Goal: Task Accomplishment & Management: Manage account settings

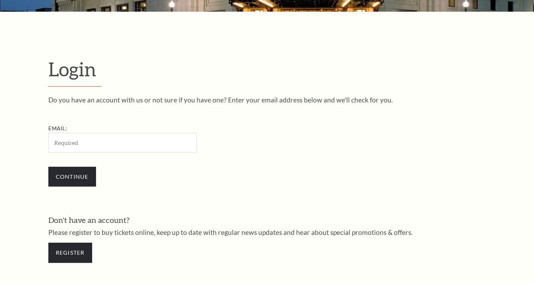
scroll to position [208, 0]
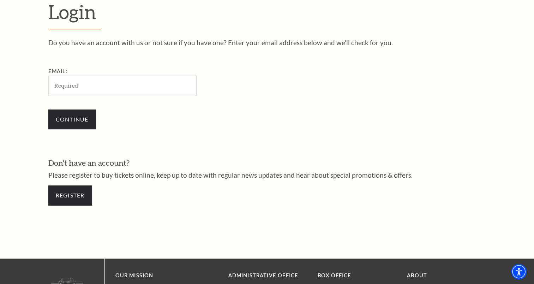
click at [106, 85] on input "Email:" at bounding box center [122, 85] width 148 height 19
click at [69, 195] on link "Register" at bounding box center [70, 195] width 44 height 20
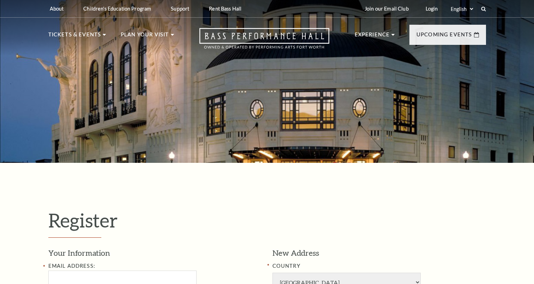
select select "1"
select select "[GEOGRAPHIC_DATA]"
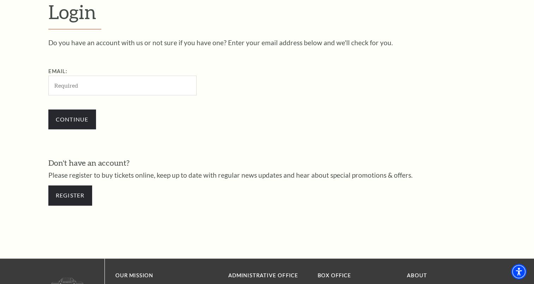
click at [78, 87] on input "Email:" at bounding box center [122, 85] width 148 height 19
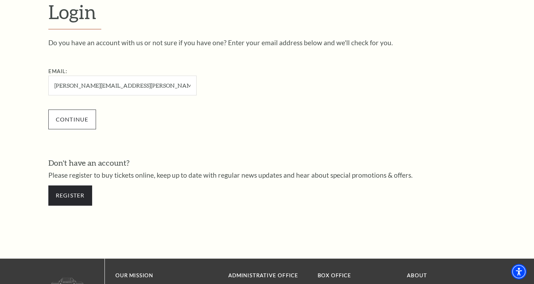
type input "kathy.fickes@yahoo.com"
click at [77, 118] on input "Continue" at bounding box center [72, 120] width 48 height 20
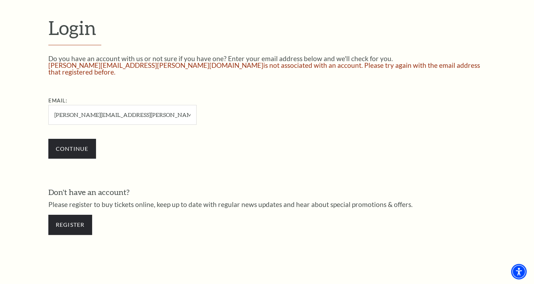
scroll to position [194, 0]
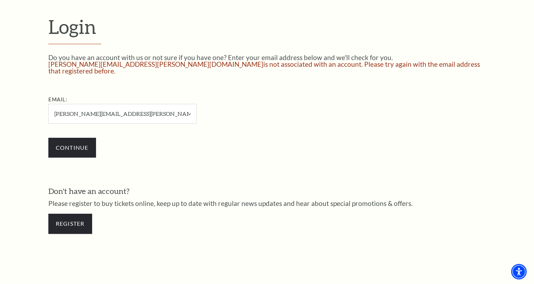
drag, startPoint x: 128, startPoint y: 106, endPoint x: 23, endPoint y: 111, distance: 105.1
click at [28, 111] on form "Login Do you have an account with us or not sure if you have one? Enter your em…" at bounding box center [267, 128] width 534 height 318
type input "gfickes650@aol.com"
click at [66, 138] on input "Continue" at bounding box center [72, 148] width 48 height 20
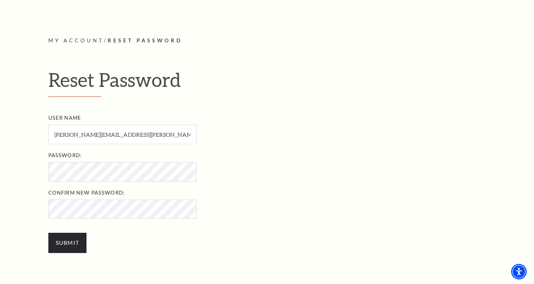
scroll to position [200, 0]
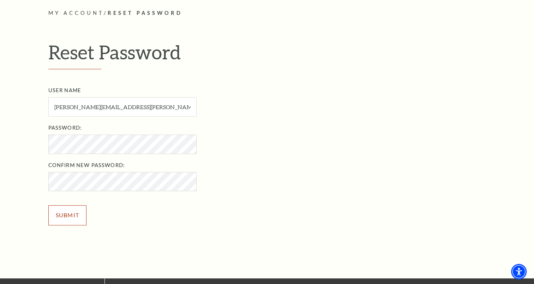
click at [64, 217] on input "Submit" at bounding box center [67, 215] width 39 height 20
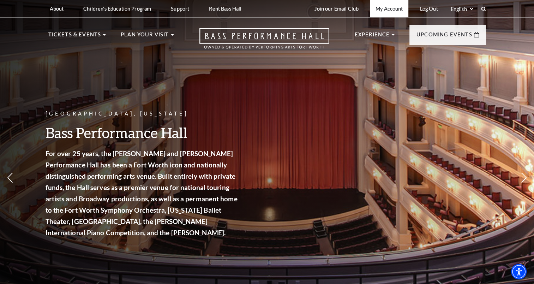
click at [397, 9] on link "My Account" at bounding box center [389, 8] width 39 height 17
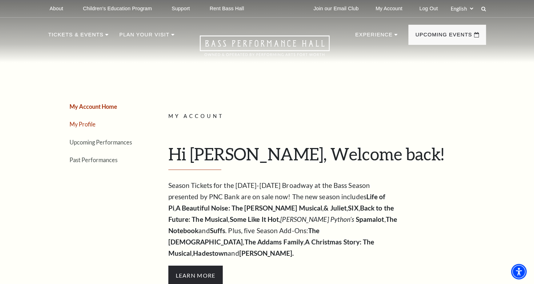
click at [85, 123] on link "My Profile" at bounding box center [83, 124] width 26 height 7
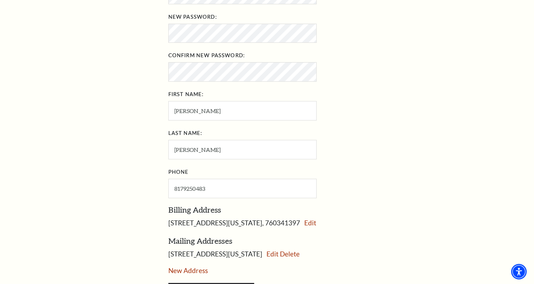
scroll to position [283, 0]
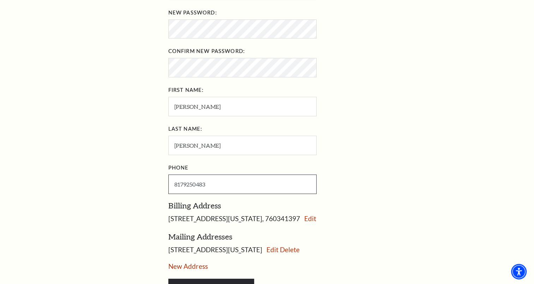
drag, startPoint x: 211, startPoint y: 181, endPoint x: 182, endPoint y: 181, distance: 28.3
click at [182, 181] on input "8179250483" at bounding box center [242, 183] width 148 height 19
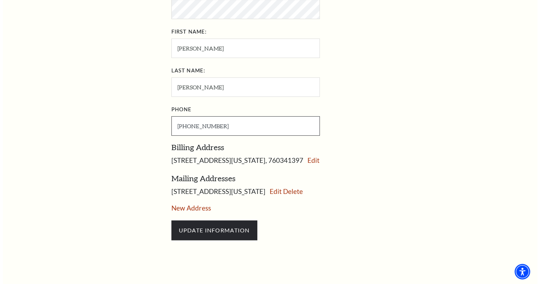
scroll to position [341, 0]
type input "[PHONE_NUMBER]"
click at [278, 189] on link "Edit" at bounding box center [272, 191] width 12 height 8
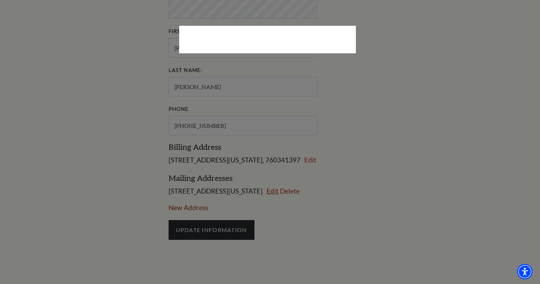
select select "1"
select select "TX"
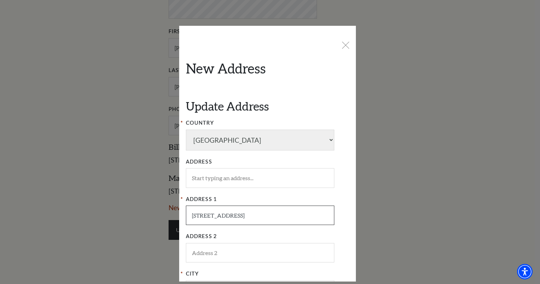
click at [199, 214] on input "4704 Cabernet Ct" at bounding box center [260, 215] width 148 height 19
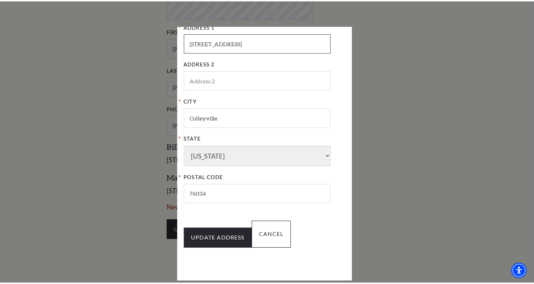
scroll to position [177, 0]
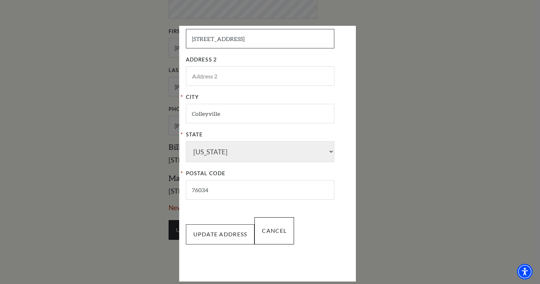
type input "4716 Cabernet Ct"
click at [226, 236] on input "UPDATE ADDRESS" at bounding box center [220, 234] width 69 height 20
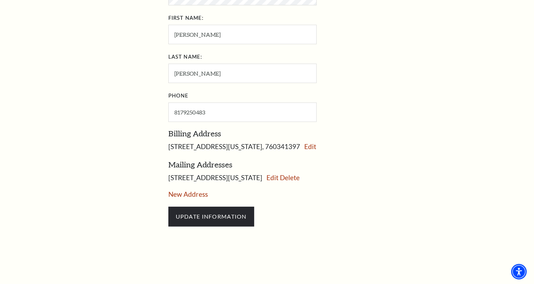
scroll to position [339, 0]
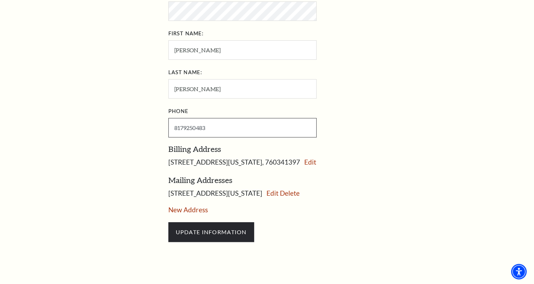
click at [183, 123] on input "8179250483" at bounding box center [242, 127] width 148 height 19
drag, startPoint x: 183, startPoint y: 124, endPoint x: 279, endPoint y: 125, distance: 95.7
click at [279, 125] on input "8179250483" at bounding box center [242, 127] width 148 height 19
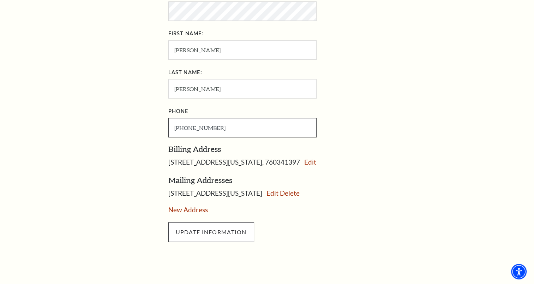
type input "[PHONE_NUMBER]"
click at [219, 227] on input "UPDATE INFORMATION" at bounding box center [211, 232] width 86 height 20
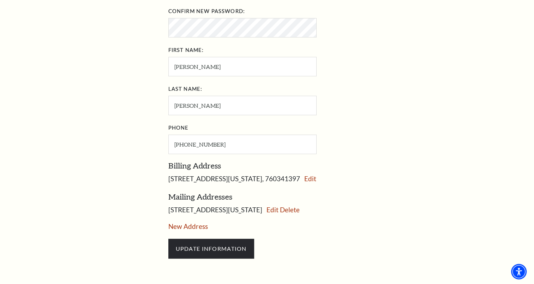
scroll to position [327, 0]
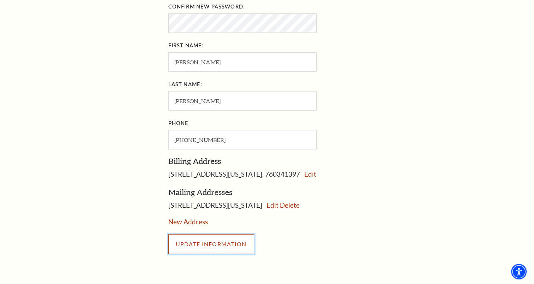
click at [211, 245] on input "UPDATE INFORMATION" at bounding box center [211, 244] width 86 height 20
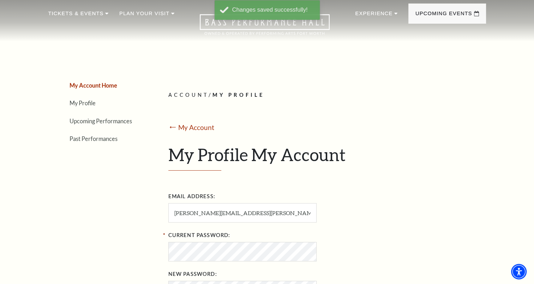
scroll to position [0, 0]
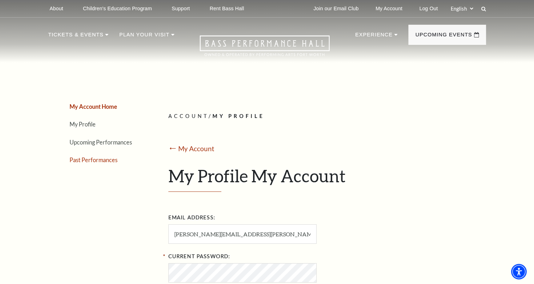
click at [88, 159] on link "Past Performances" at bounding box center [94, 159] width 48 height 7
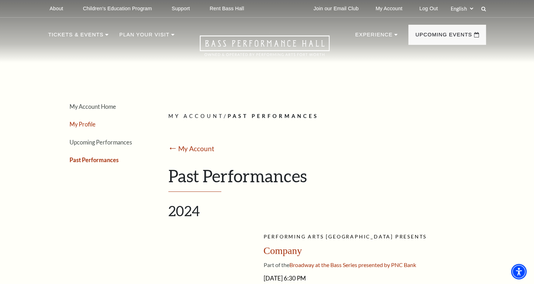
click at [82, 122] on link "My Profile" at bounding box center [83, 124] width 26 height 7
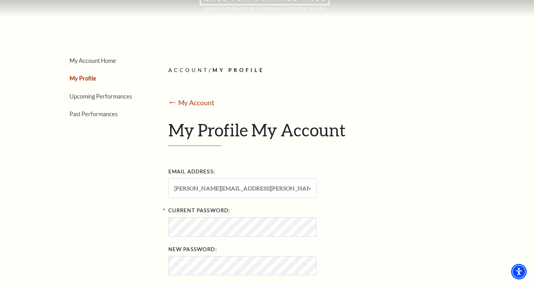
scroll to position [45, 0]
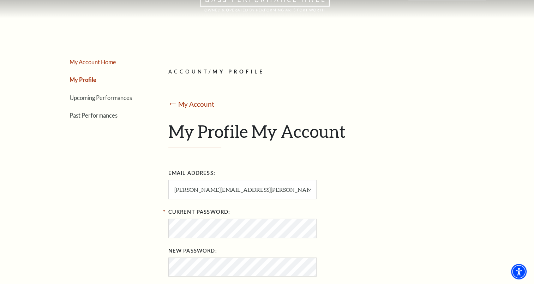
click at [89, 62] on link "My Account Home" at bounding box center [93, 62] width 47 height 7
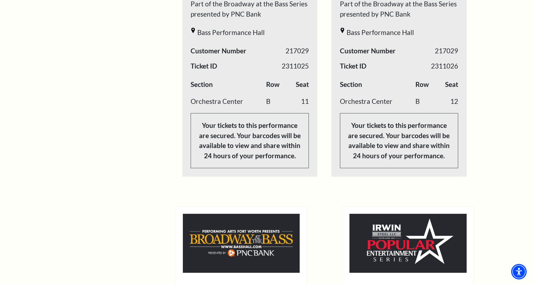
scroll to position [0, 0]
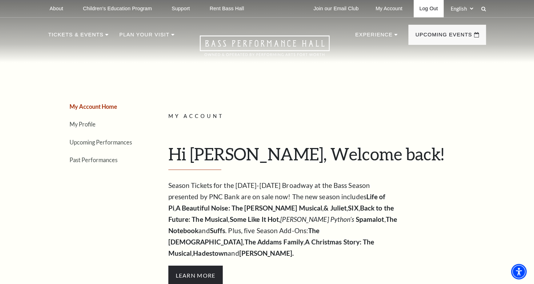
click at [428, 8] on link "Log Out" at bounding box center [429, 8] width 30 height 17
